Goal: Information Seeking & Learning: Learn about a topic

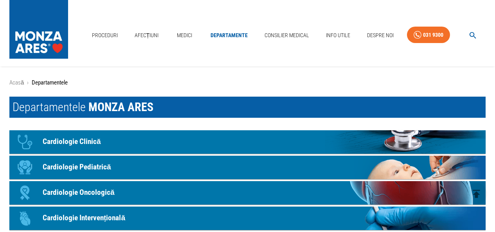
scroll to position [78, 0]
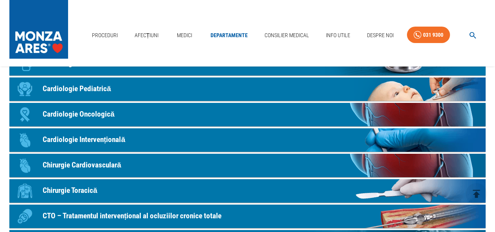
click at [118, 165] on p "Chirurgie Cardiovasculară" at bounding box center [82, 165] width 79 height 11
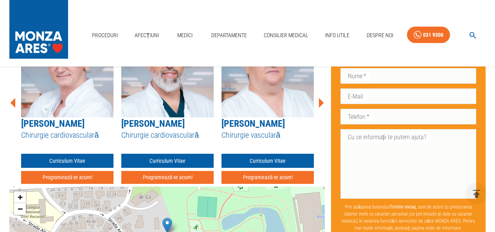
scroll to position [899, 0]
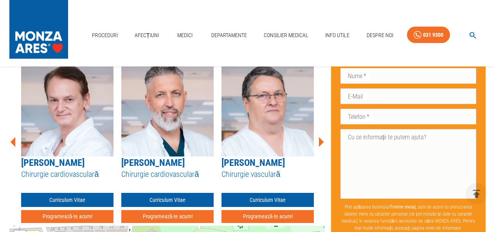
click at [320, 137] on icon at bounding box center [321, 142] width 5 height 10
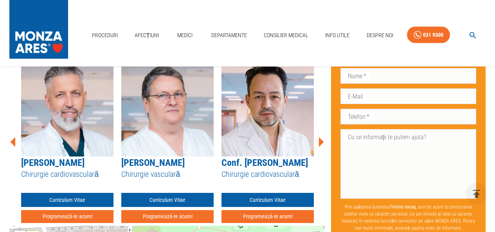
click at [320, 137] on icon at bounding box center [321, 142] width 5 height 10
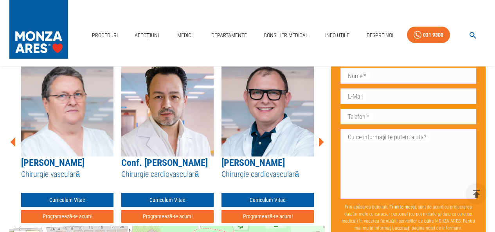
click at [320, 137] on icon at bounding box center [321, 142] width 5 height 10
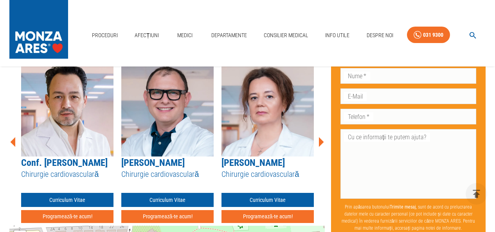
click at [320, 137] on icon at bounding box center [321, 142] width 5 height 10
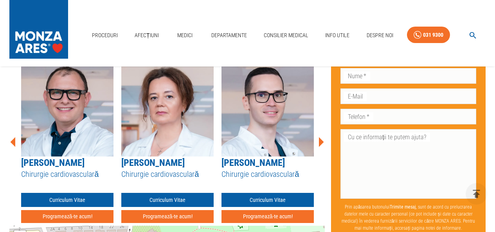
click at [320, 137] on icon at bounding box center [321, 142] width 5 height 10
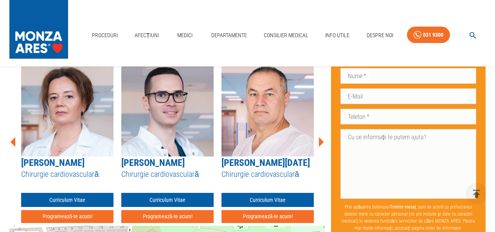
click at [320, 137] on icon at bounding box center [321, 142] width 5 height 10
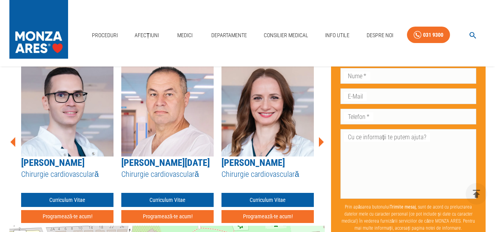
click at [320, 137] on icon at bounding box center [321, 142] width 5 height 10
